Goal: Communication & Community: Participate in discussion

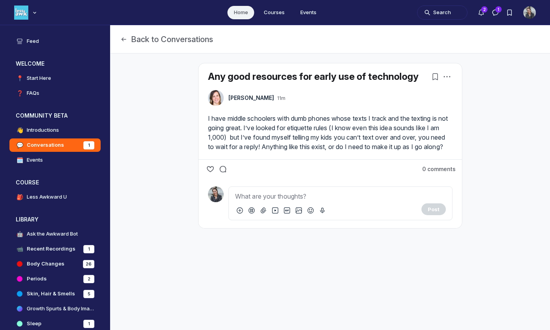
scroll to position [2367, 1506]
click at [252, 201] on p "Main Content" at bounding box center [340, 196] width 211 height 9
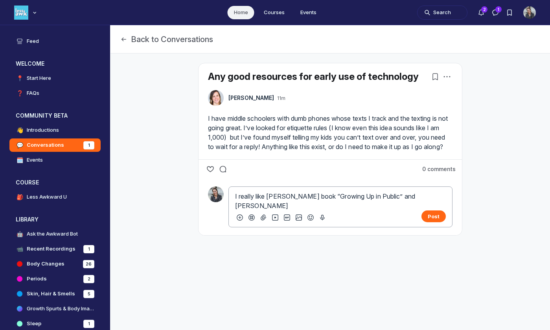
click at [266, 206] on p "I really like [PERSON_NAME] book “Growing Up in Public” and [PERSON_NAME]" at bounding box center [340, 201] width 211 height 19
click at [378, 205] on p "I really like our episodes with [PERSON_NAME] book “Growing Up in Public” and […" at bounding box center [340, 201] width 211 height 19
click at [346, 210] on p "I really like our episodes with [PERSON_NAME] on her book “Growing Up in Public…" at bounding box center [340, 201] width 211 height 19
drag, startPoint x: 309, startPoint y: 215, endPoint x: 336, endPoint y: 214, distance: 27.5
click at [336, 210] on p "I really like our episodes with [PERSON_NAME] on her book “Growing Up in Public…" at bounding box center [340, 201] width 211 height 19
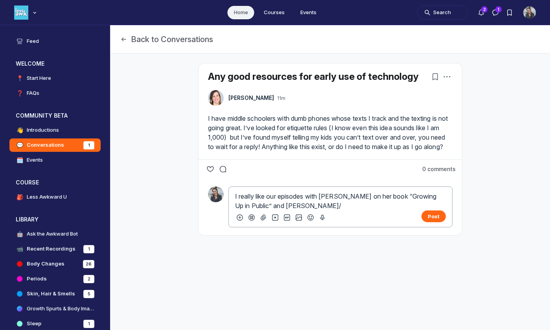
click at [360, 210] on p "I really like our episodes with [PERSON_NAME] on her book “Growing Up in Public…" at bounding box center [340, 201] width 211 height 19
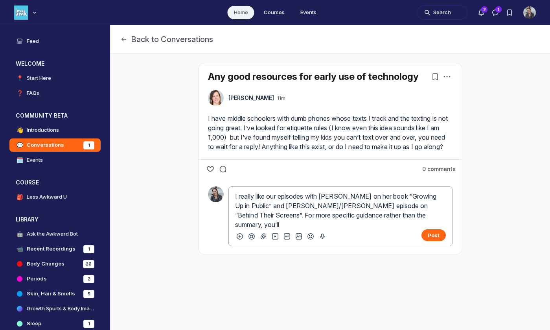
click at [366, 229] on p "I really like our episodes with [PERSON_NAME] on her book “Growing Up in Public…" at bounding box center [340, 211] width 211 height 38
click at [365, 227] on p "I really like our episodes with [PERSON_NAME] on her book “Growing Up in Public…" at bounding box center [340, 211] width 211 height 38
click at [299, 229] on p "I really like our episodes with [PERSON_NAME] on her book “Growing Up in Public…" at bounding box center [340, 211] width 211 height 38
click at [435, 241] on button "Post" at bounding box center [434, 235] width 24 height 12
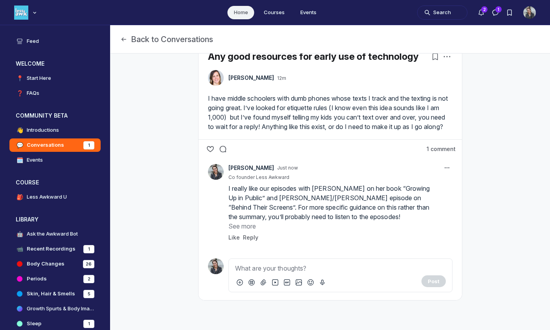
scroll to position [28, 0]
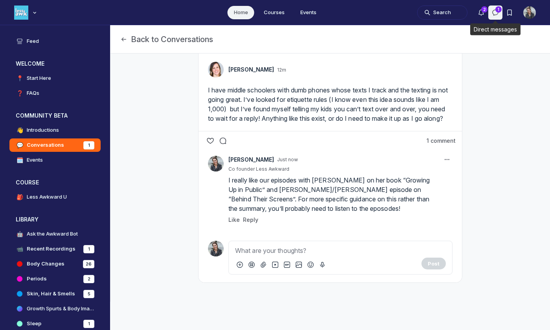
click at [493, 12] on icon "Direct messages" at bounding box center [496, 13] width 8 height 8
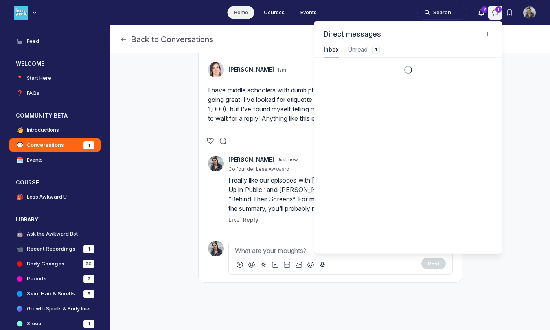
scroll to position [1064, 1772]
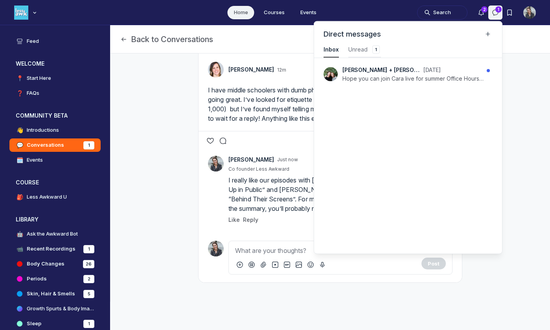
click at [366, 50] on div "Unread 1" at bounding box center [364, 50] width 33 height 8
click at [482, 14] on use "Notifications" at bounding box center [481, 13] width 5 height 6
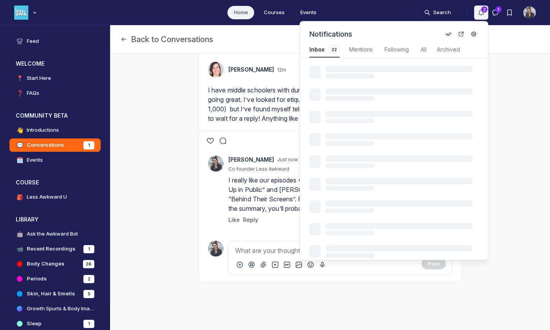
scroll to position [1064, 1678]
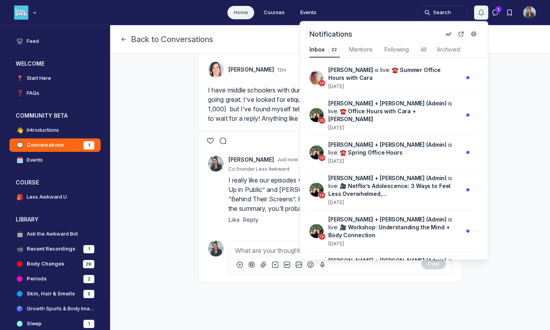
click at [516, 46] on div "Back to Conversations" at bounding box center [330, 39] width 440 height 28
